Goal: Information Seeking & Learning: Check status

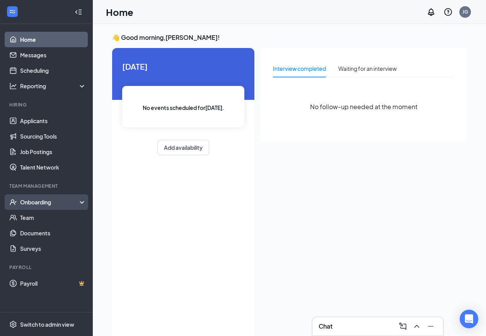
click at [38, 207] on div "Onboarding" at bounding box center [46, 201] width 93 height 15
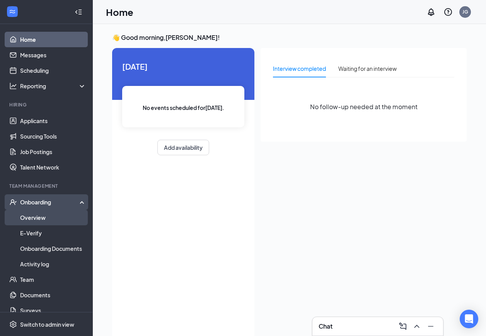
click at [39, 214] on link "Overview" at bounding box center [53, 217] width 66 height 15
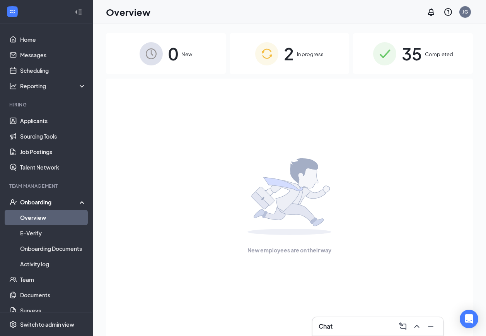
click at [429, 54] on span "Completed" at bounding box center [439, 54] width 28 height 8
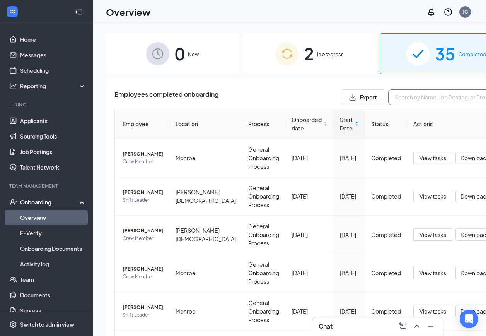
click at [388, 101] on input "text" at bounding box center [446, 96] width 116 height 15
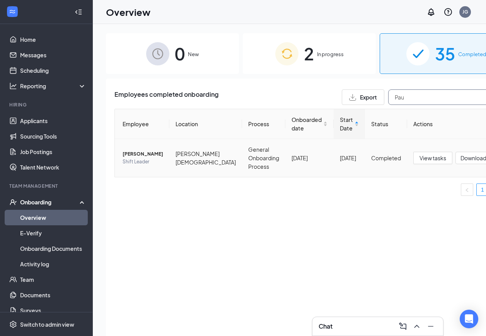
type input "Pau"
click at [140, 155] on span "[PERSON_NAME]" at bounding box center [143, 154] width 41 height 8
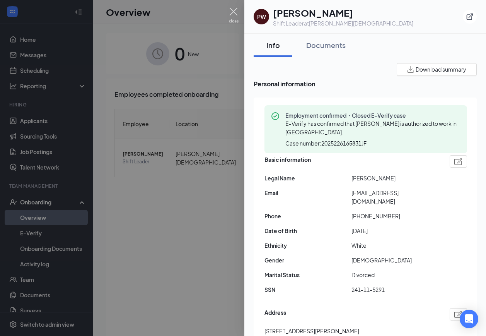
click at [231, 11] on img at bounding box center [234, 15] width 10 height 15
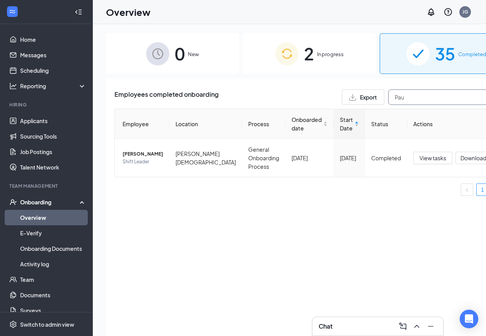
drag, startPoint x: 366, startPoint y: 94, endPoint x: 352, endPoint y: 96, distance: 14.9
click at [388, 96] on input "Pau" at bounding box center [446, 96] width 116 height 15
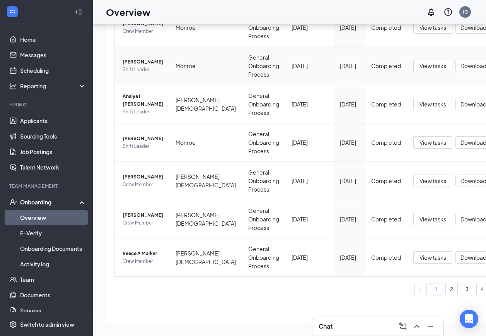
scroll to position [213, 0]
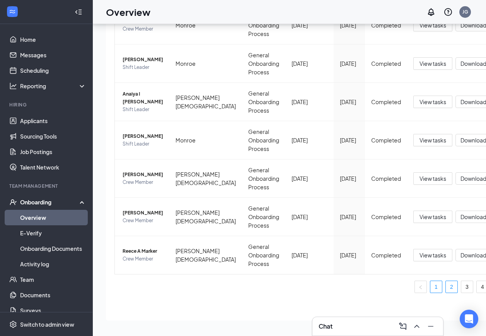
click at [446, 285] on link "2" at bounding box center [452, 287] width 12 height 12
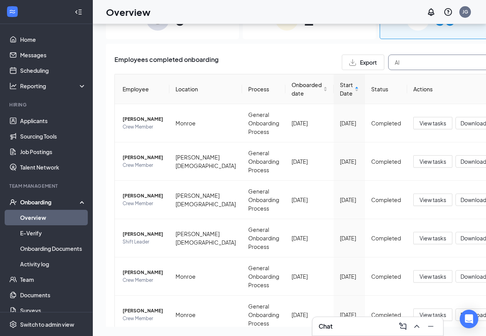
click at [388, 61] on input "Al" at bounding box center [446, 62] width 116 height 15
type input "Alina"
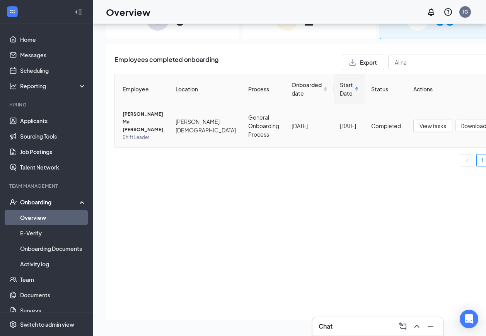
click at [138, 117] on span "[PERSON_NAME] Ma [PERSON_NAME]" at bounding box center [143, 121] width 41 height 23
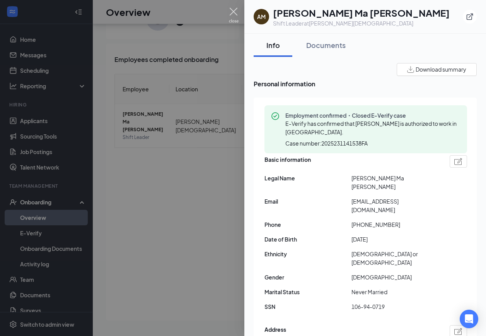
click at [231, 10] on img at bounding box center [234, 15] width 10 height 15
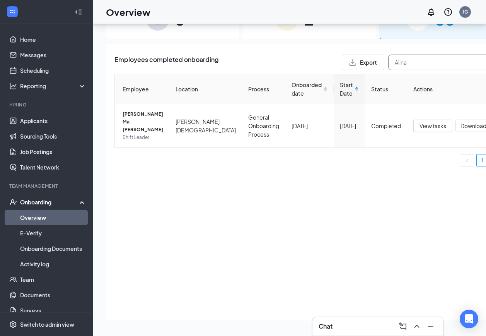
drag, startPoint x: 384, startPoint y: 65, endPoint x: 351, endPoint y: 68, distance: 33.0
click at [388, 68] on input "Alina" at bounding box center [446, 62] width 116 height 15
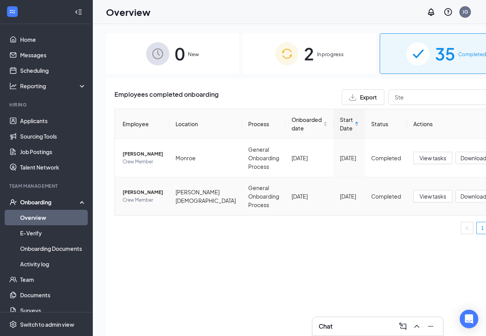
click at [139, 188] on span "[PERSON_NAME]" at bounding box center [143, 192] width 41 height 8
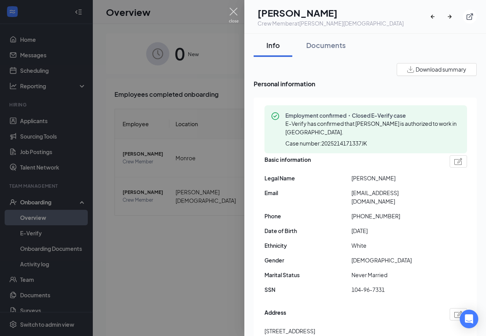
click at [234, 9] on img at bounding box center [234, 15] width 10 height 15
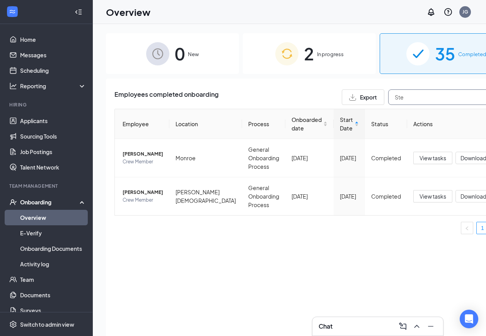
drag, startPoint x: 370, startPoint y: 97, endPoint x: 335, endPoint y: 103, distance: 34.9
click at [342, 103] on div "Export Ste" at bounding box center [423, 96] width 162 height 15
click at [359, 79] on div "Employees completed onboarding Export Ste Employee Location Process Onboarded d…" at bounding box center [309, 217] width 407 height 277
drag, startPoint x: 362, startPoint y: 99, endPoint x: 344, endPoint y: 101, distance: 18.7
click at [344, 101] on div "Export Ste" at bounding box center [423, 96] width 162 height 15
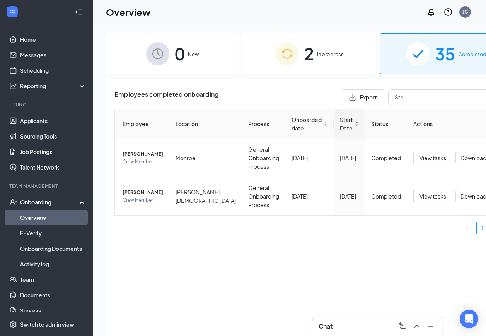
click at [355, 81] on div "Employees completed onboarding Export Ste Employee Location Process Onboarded d…" at bounding box center [309, 217] width 407 height 277
click at [388, 100] on input "Ste" at bounding box center [446, 96] width 116 height 15
type input "S"
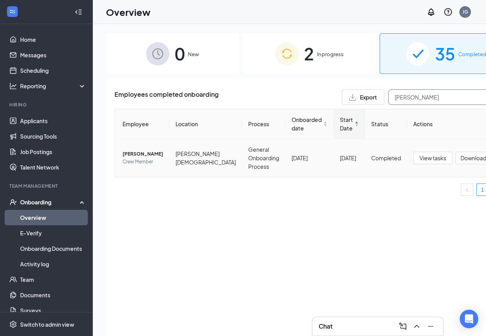
type input "[PERSON_NAME]"
click at [152, 153] on span "[PERSON_NAME]" at bounding box center [143, 154] width 41 height 8
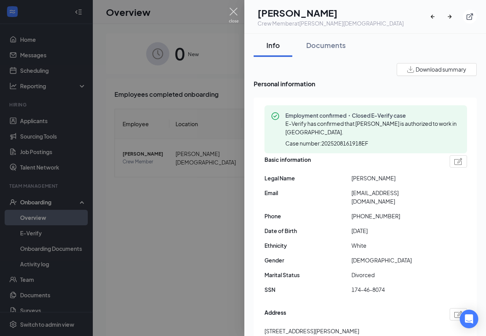
click at [231, 10] on img at bounding box center [234, 15] width 10 height 15
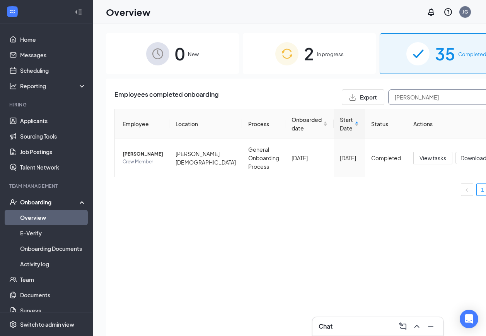
drag, startPoint x: 380, startPoint y: 95, endPoint x: 344, endPoint y: 96, distance: 36.4
click at [344, 96] on div "Export [PERSON_NAME]" at bounding box center [423, 96] width 162 height 15
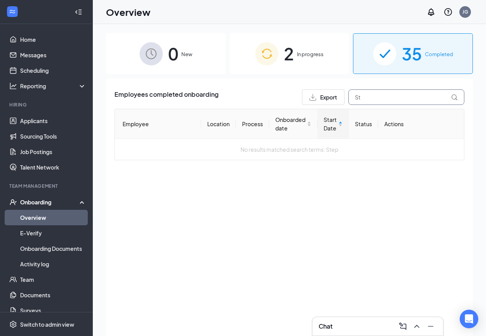
type input "S"
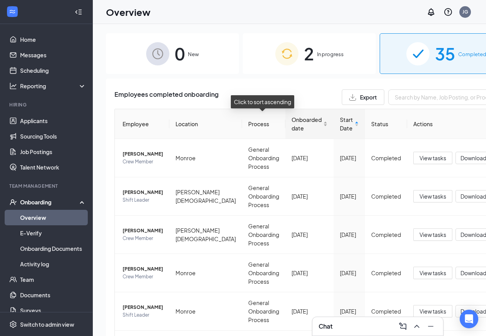
click at [292, 128] on div "Onboarded date" at bounding box center [310, 123] width 36 height 17
click at [292, 125] on div "Onboarded date" at bounding box center [310, 123] width 36 height 17
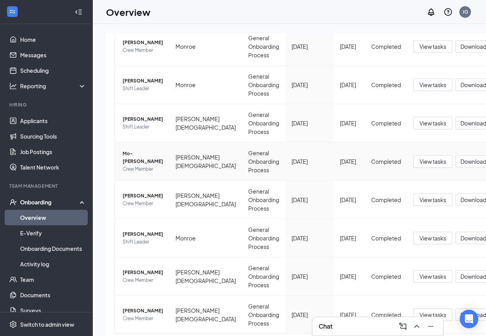
scroll to position [213, 0]
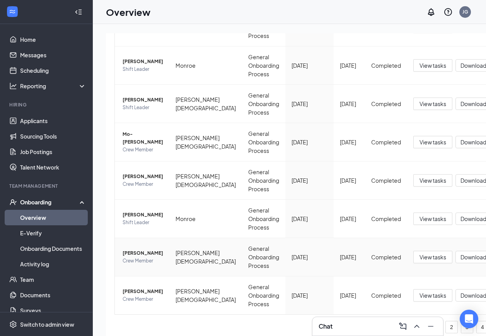
click at [142, 249] on span "[PERSON_NAME]" at bounding box center [143, 253] width 41 height 8
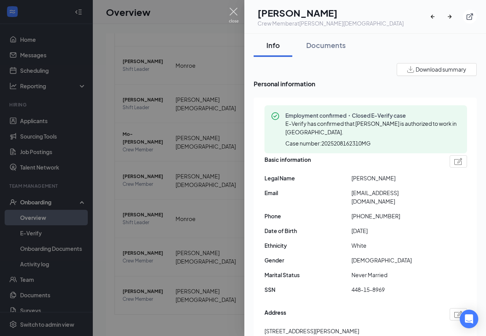
click at [234, 12] on img at bounding box center [234, 15] width 10 height 15
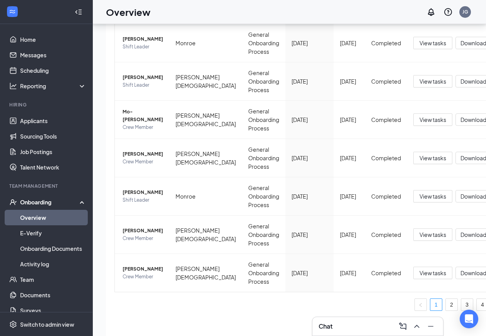
scroll to position [35, 0]
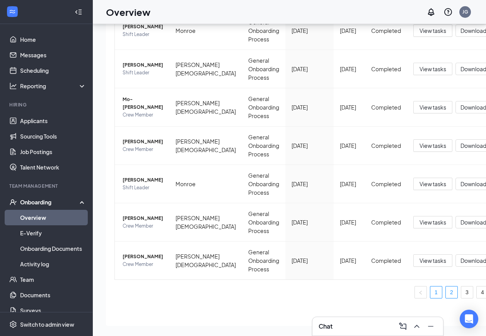
click at [446, 286] on link "2" at bounding box center [452, 292] width 12 height 12
